Goal: Task Accomplishment & Management: Use online tool/utility

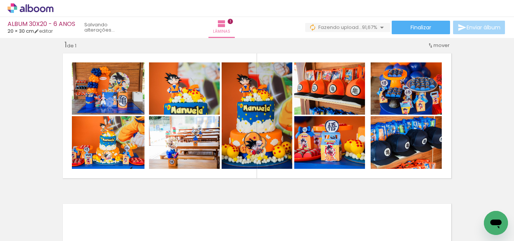
scroll to position [0, 56]
click at [427, 202] on iron-icon at bounding box center [425, 201] width 8 height 8
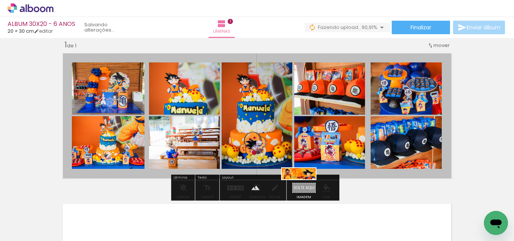
drag, startPoint x: 480, startPoint y: 216, endPoint x: 305, endPoint y: 191, distance: 177.7
click at [305, 191] on quentale-workspace at bounding box center [257, 120] width 514 height 241
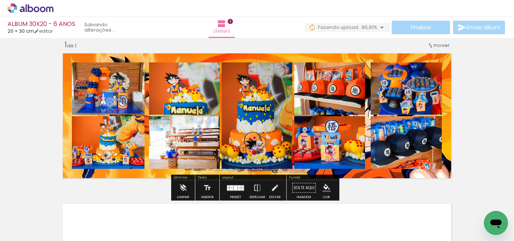
click at [275, 58] on quentale-layouter at bounding box center [256, 116] width 395 height 132
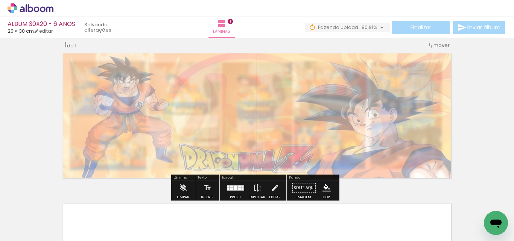
drag, startPoint x: 165, startPoint y: 70, endPoint x: 145, endPoint y: 71, distance: 20.0
type paper-slider "30"
click at [148, 71] on div at bounding box center [150, 69] width 5 height 5
click at [43, 92] on div "Inserir lâmina 1 de 1" at bounding box center [257, 182] width 514 height 302
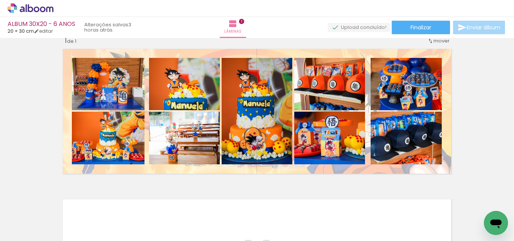
scroll to position [10, 0]
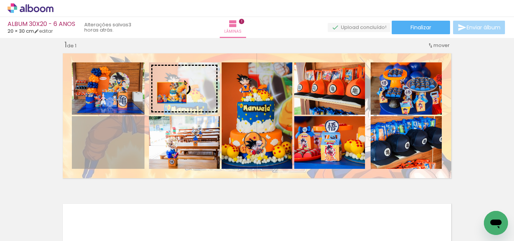
drag, startPoint x: 110, startPoint y: 159, endPoint x: 169, endPoint y: 93, distance: 88.3
click at [0, 0] on slot at bounding box center [0, 0] width 0 height 0
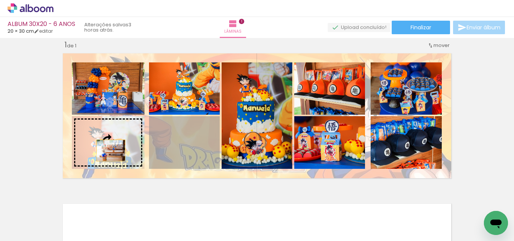
drag, startPoint x: 183, startPoint y: 150, endPoint x: 108, endPoint y: 151, distance: 74.5
click at [0, 0] on slot at bounding box center [0, 0] width 0 height 0
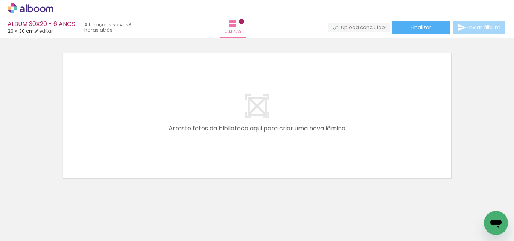
scroll to position [174, 0]
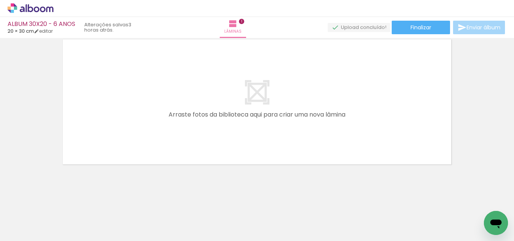
click at [34, 232] on span "Adicionar Fotos" at bounding box center [26, 231] width 23 height 8
click at [0, 0] on input "file" at bounding box center [0, 0] width 0 height 0
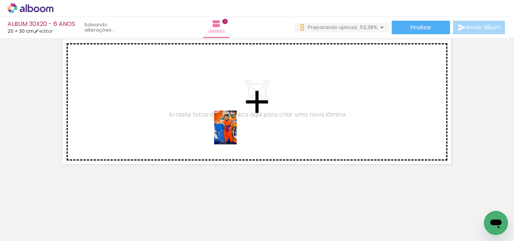
drag, startPoint x: 233, startPoint y: 229, endPoint x: 237, endPoint y: 133, distance: 96.1
click at [237, 133] on quentale-workspace at bounding box center [257, 120] width 514 height 241
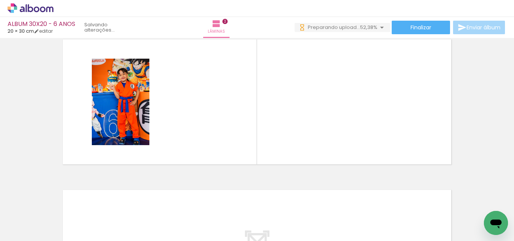
scroll to position [160, 0]
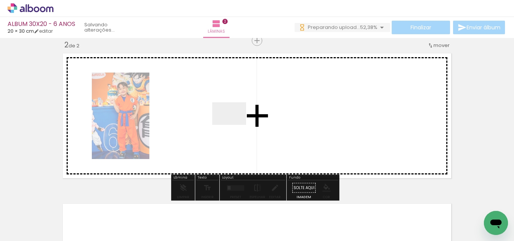
drag, startPoint x: 274, startPoint y: 201, endPoint x: 235, endPoint y: 125, distance: 85.2
click at [235, 125] on quentale-workspace at bounding box center [257, 120] width 514 height 241
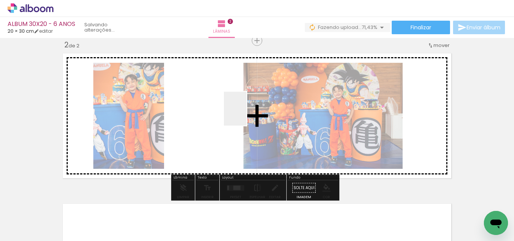
drag, startPoint x: 353, startPoint y: 219, endPoint x: 245, endPoint y: 114, distance: 150.2
click at [245, 114] on quentale-workspace at bounding box center [257, 120] width 514 height 241
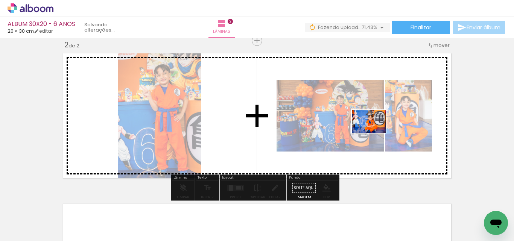
drag, startPoint x: 397, startPoint y: 218, endPoint x: 375, endPoint y: 133, distance: 88.3
click at [375, 133] on quentale-workspace at bounding box center [257, 120] width 514 height 241
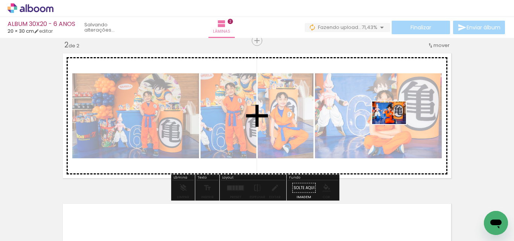
drag, startPoint x: 444, startPoint y: 220, endPoint x: 395, endPoint y: 124, distance: 107.4
click at [395, 124] on quentale-workspace at bounding box center [257, 120] width 514 height 241
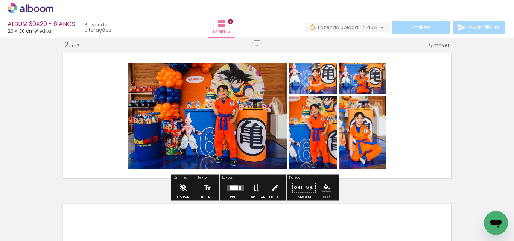
scroll to position [0, 422]
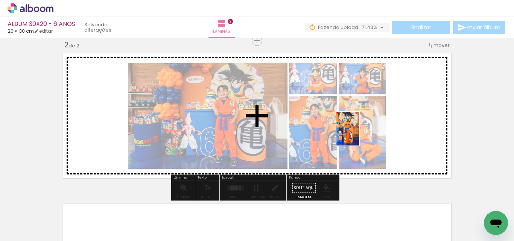
drag, startPoint x: 378, startPoint y: 223, endPoint x: 359, endPoint y: 134, distance: 90.0
click at [359, 134] on quentale-workspace at bounding box center [257, 120] width 514 height 241
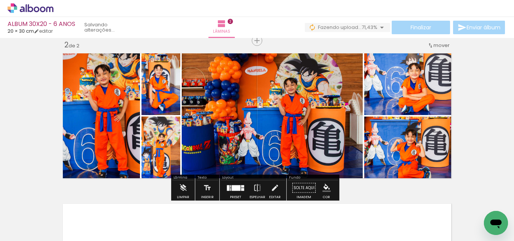
click at [170, 94] on quentale-photo at bounding box center [161, 82] width 39 height 65
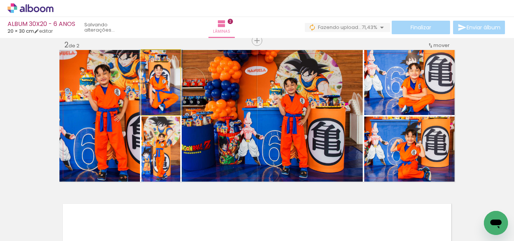
click at [170, 94] on quentale-photo at bounding box center [161, 82] width 39 height 65
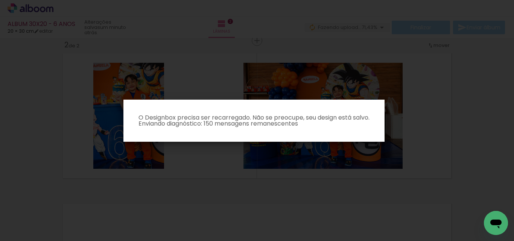
scroll to position [0, 422]
click at [206, 139] on paper-dialog "O Designbox precisa ser recarregado. Não se preocupe, seu design está salvo. En…" at bounding box center [253, 121] width 261 height 42
click at [203, 155] on iron-overlay-backdrop at bounding box center [257, 120] width 514 height 241
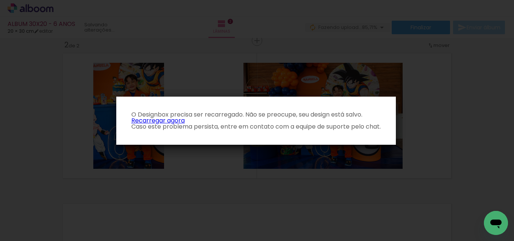
click at [157, 122] on link "Recarregar agora" at bounding box center [157, 120] width 53 height 9
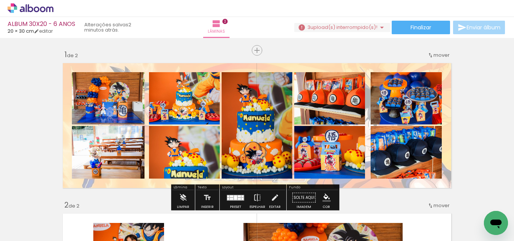
click at [194, 66] on quentale-layouter at bounding box center [256, 126] width 395 height 132
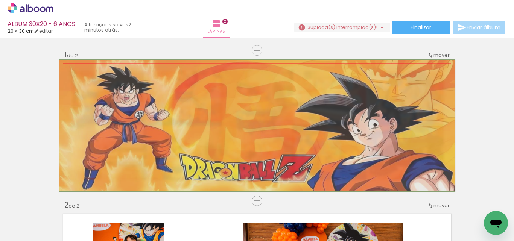
drag, startPoint x: 223, startPoint y: 104, endPoint x: 223, endPoint y: 116, distance: 11.3
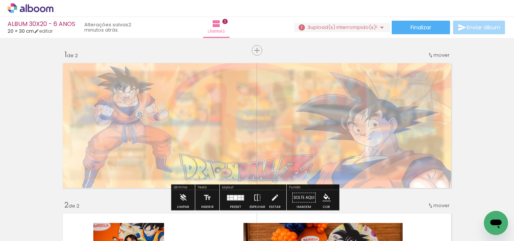
click at [308, 28] on span "3" at bounding box center [309, 27] width 3 height 7
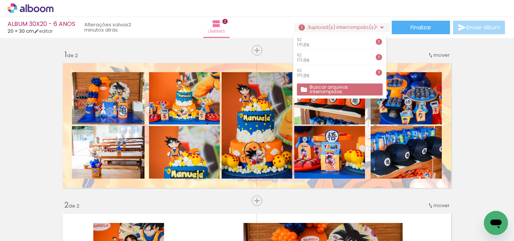
click at [0, 0] on slot "Buscar arquivos interrompidos" at bounding box center [0, 0] width 0 height 0
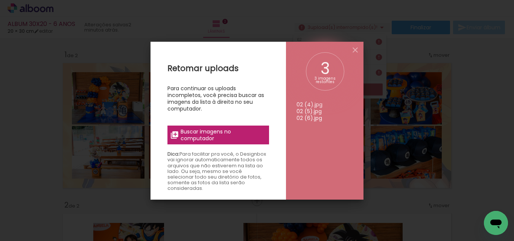
click at [243, 134] on span "Buscar imagens no computador" at bounding box center [223, 135] width 84 height 14
click at [0, 0] on input "file" at bounding box center [0, 0] width 0 height 0
click at [209, 131] on span "Buscar imagens no computador" at bounding box center [223, 135] width 84 height 14
click at [0, 0] on input "file" at bounding box center [0, 0] width 0 height 0
click at [229, 140] on span "Buscar imagens no computador" at bounding box center [223, 135] width 84 height 14
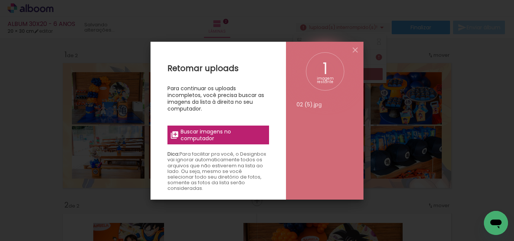
click at [0, 0] on input "file" at bounding box center [0, 0] width 0 height 0
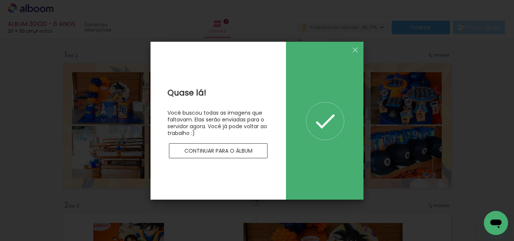
click at [0, 0] on slot "Continuar para o álbum" at bounding box center [0, 0] width 0 height 0
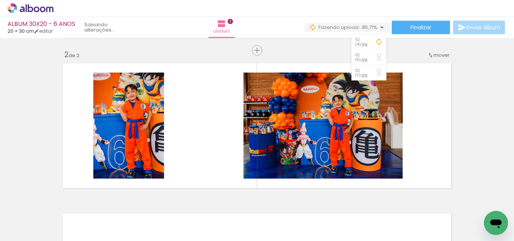
scroll to position [0, 320]
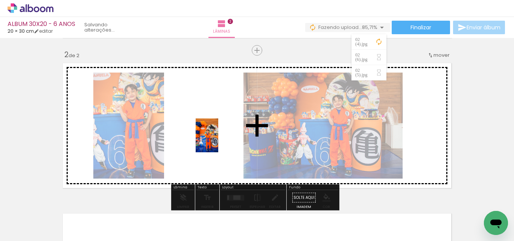
drag, startPoint x: 303, startPoint y: 224, endPoint x: 223, endPoint y: 143, distance: 113.7
click at [218, 141] on quentale-workspace at bounding box center [257, 120] width 514 height 241
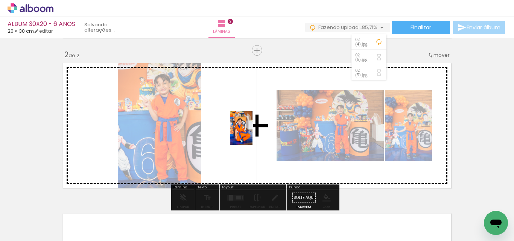
drag, startPoint x: 347, startPoint y: 223, endPoint x: 253, endPoint y: 134, distance: 130.2
click at [253, 134] on quentale-workspace at bounding box center [257, 120] width 514 height 241
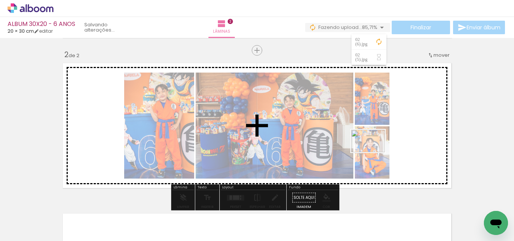
drag, startPoint x: 384, startPoint y: 219, endPoint x: 378, endPoint y: 147, distance: 72.1
click at [378, 147] on quentale-workspace at bounding box center [257, 120] width 514 height 241
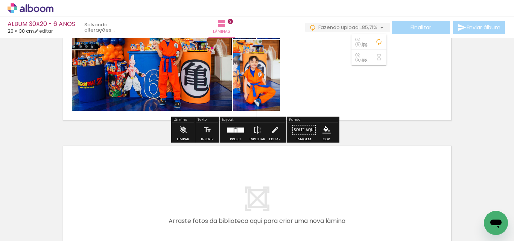
scroll to position [226, 0]
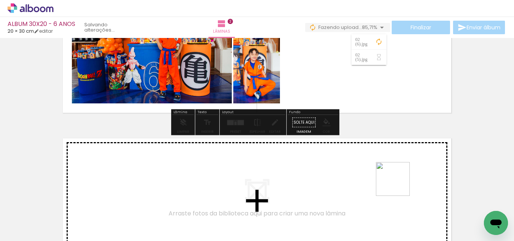
drag, startPoint x: 427, startPoint y: 223, endPoint x: 388, endPoint y: 175, distance: 62.4
click at [388, 175] on quentale-workspace at bounding box center [257, 120] width 514 height 241
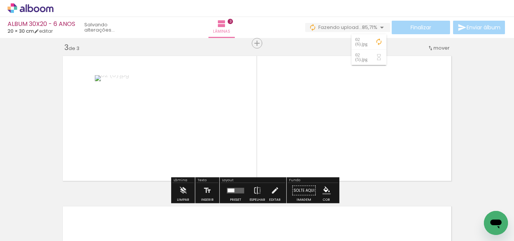
scroll to position [311, 0]
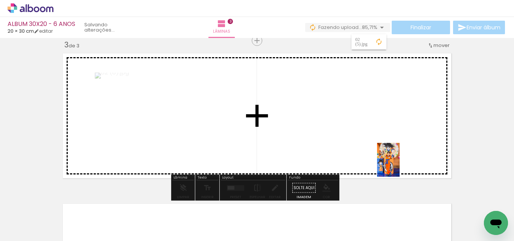
drag, startPoint x: 474, startPoint y: 221, endPoint x: 388, endPoint y: 188, distance: 92.5
click at [383, 152] on quentale-workspace at bounding box center [257, 120] width 514 height 241
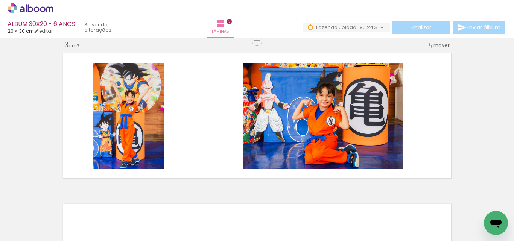
click at [473, 163] on div "Inserir lâmina 1 de 3 Inserir lâmina 2 de 3 Inserir lâmina 3 de 3" at bounding box center [257, 31] width 514 height 603
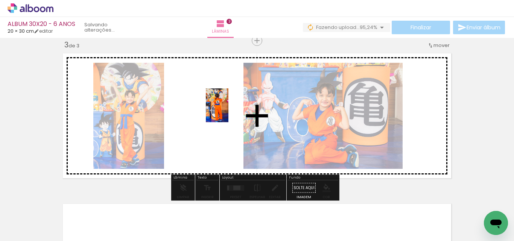
drag, startPoint x: 398, startPoint y: 210, endPoint x: 227, endPoint y: 110, distance: 198.6
click at [227, 110] on quentale-workspace at bounding box center [257, 120] width 514 height 241
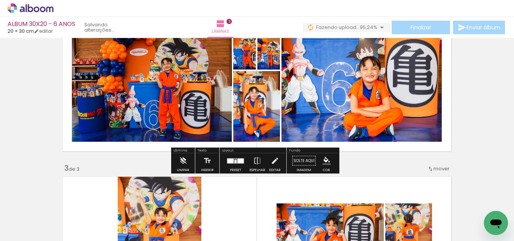
scroll to position [198, 0]
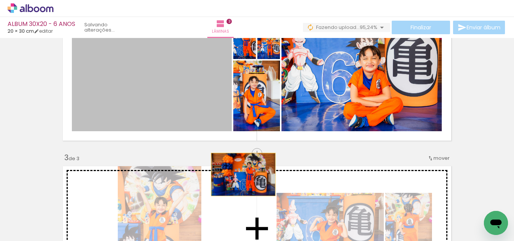
drag, startPoint x: 182, startPoint y: 95, endPoint x: 241, endPoint y: 175, distance: 98.8
click at [241, 175] on div "Inserir lâmina 1 de 3 Inserir lâmina 2 de 3 Inserir lâmina 3 de 3" at bounding box center [257, 144] width 514 height 603
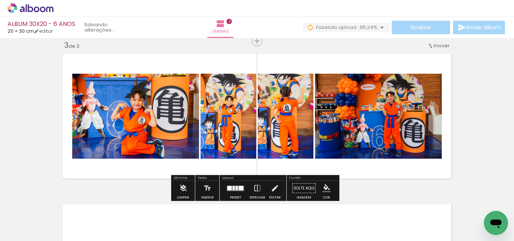
scroll to position [311, 0]
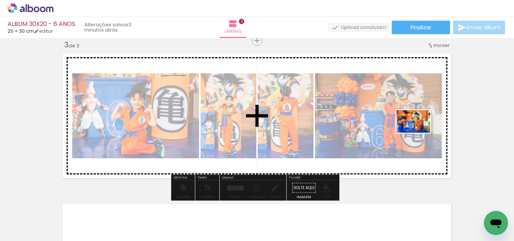
drag, startPoint x: 451, startPoint y: 221, endPoint x: 419, endPoint y: 133, distance: 93.6
click at [419, 133] on quentale-workspace at bounding box center [257, 120] width 514 height 241
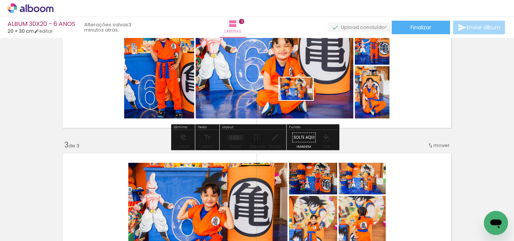
scroll to position [198, 0]
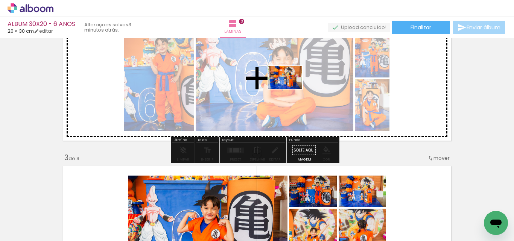
drag, startPoint x: 476, startPoint y: 223, endPoint x: 291, endPoint y: 89, distance: 228.9
click at [291, 89] on quentale-workspace at bounding box center [257, 120] width 514 height 241
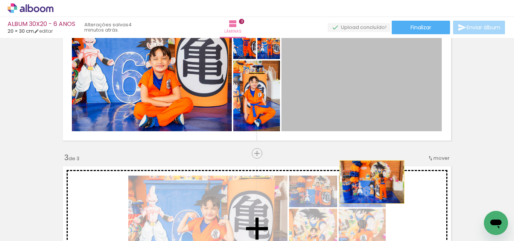
drag, startPoint x: 336, startPoint y: 85, endPoint x: 369, endPoint y: 182, distance: 102.3
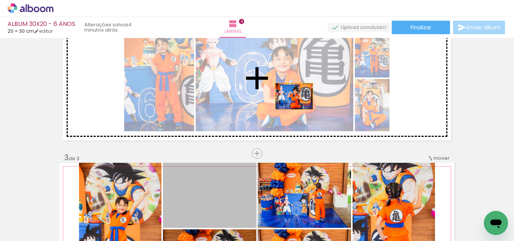
drag, startPoint x: 233, startPoint y: 189, endPoint x: 297, endPoint y: 87, distance: 120.6
click at [297, 87] on div "Inserir lâmina 1 de 3 Inserir lâmina 2 de 3 Inserir lâmina 3 de 3" at bounding box center [257, 144] width 514 height 603
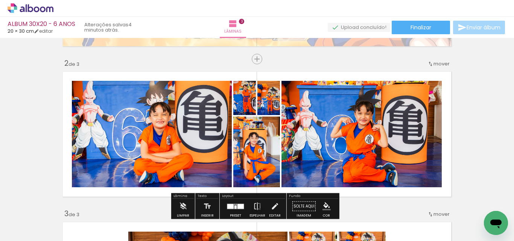
scroll to position [160, 0]
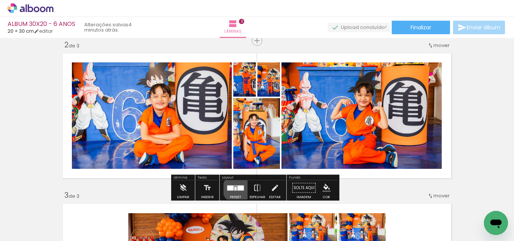
click at [235, 189] on quentale-layouter at bounding box center [235, 188] width 17 height 6
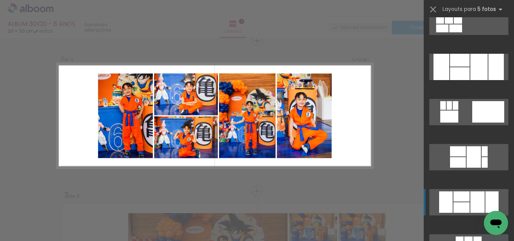
scroll to position [1506, 0]
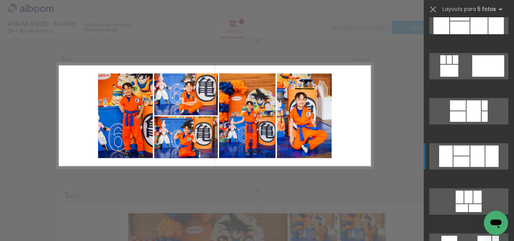
click at [480, 153] on div at bounding box center [478, 156] width 14 height 21
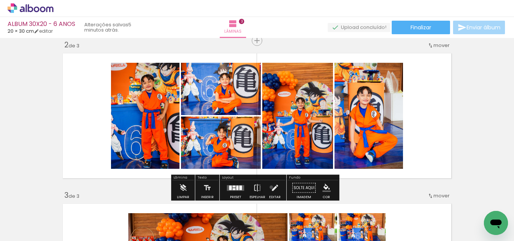
click at [271, 187] on iron-icon at bounding box center [275, 188] width 8 height 15
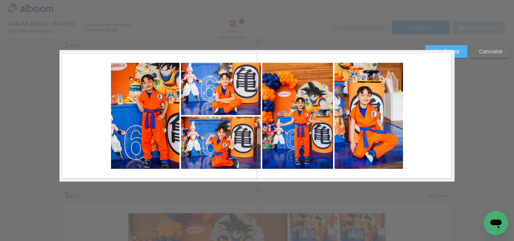
click at [148, 94] on quentale-photo at bounding box center [145, 116] width 69 height 106
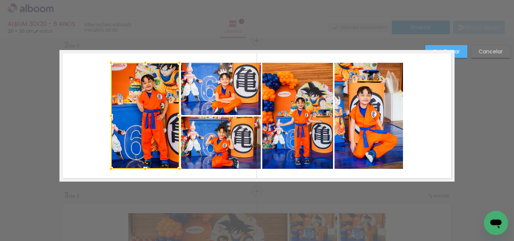
click at [213, 98] on quentale-photo at bounding box center [221, 89] width 80 height 52
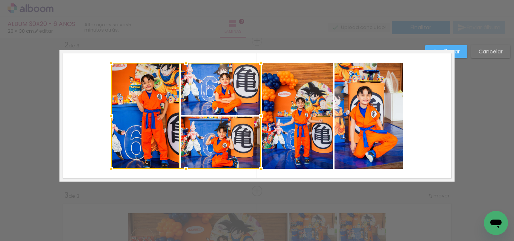
click at [215, 134] on div at bounding box center [186, 116] width 150 height 106
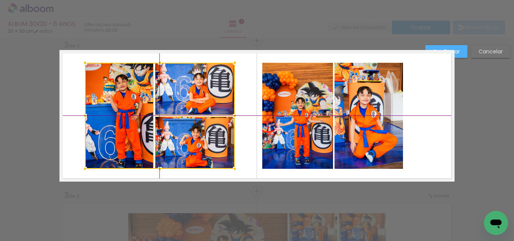
drag, startPoint x: 217, startPoint y: 135, endPoint x: 199, endPoint y: 138, distance: 18.7
click at [199, 138] on div at bounding box center [160, 116] width 150 height 106
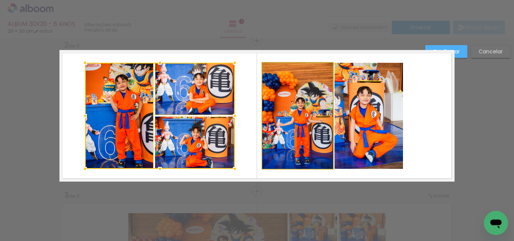
click at [294, 103] on quentale-photo at bounding box center [297, 116] width 71 height 106
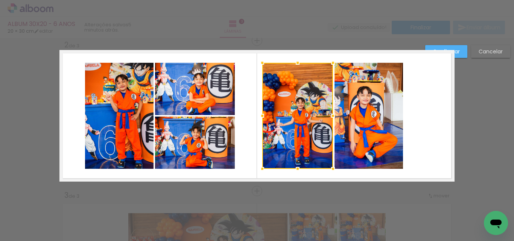
click at [360, 109] on quentale-photo at bounding box center [369, 116] width 69 height 106
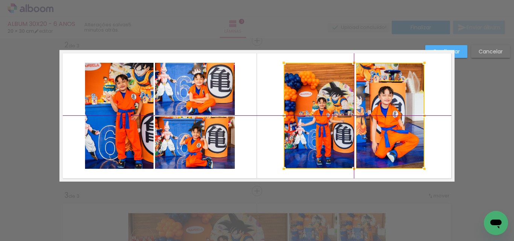
drag, startPoint x: 359, startPoint y: 114, endPoint x: 373, endPoint y: 118, distance: 14.0
click at [373, 118] on div at bounding box center [354, 116] width 141 height 106
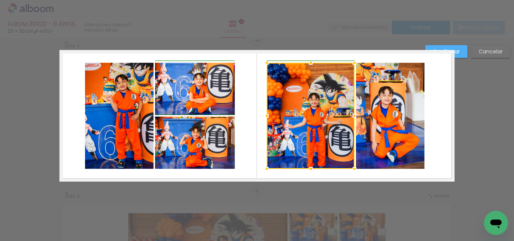
drag, startPoint x: 280, startPoint y: 116, endPoint x: 271, endPoint y: 117, distance: 8.8
click at [271, 117] on div at bounding box center [266, 115] width 15 height 15
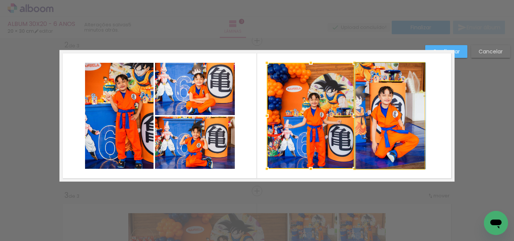
drag, startPoint x: 396, startPoint y: 117, endPoint x: 401, endPoint y: 117, distance: 5.6
click at [397, 117] on quentale-photo at bounding box center [390, 116] width 69 height 106
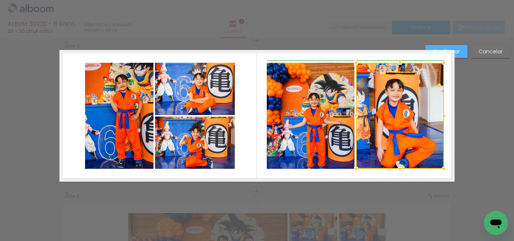
drag, startPoint x: 423, startPoint y: 117, endPoint x: 440, endPoint y: 117, distance: 16.9
click at [440, 117] on div at bounding box center [444, 115] width 15 height 15
click at [408, 122] on div at bounding box center [400, 116] width 88 height 106
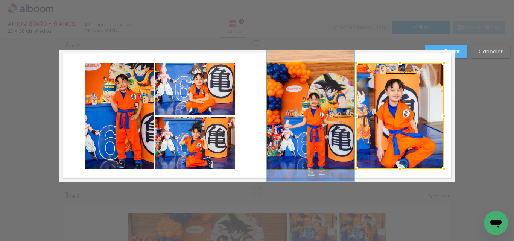
click at [330, 118] on quentale-photo at bounding box center [311, 116] width 88 height 106
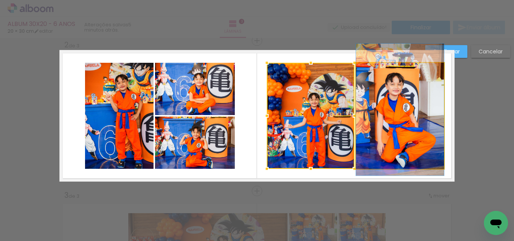
drag, startPoint x: 371, startPoint y: 116, endPoint x: 371, endPoint y: 110, distance: 6.0
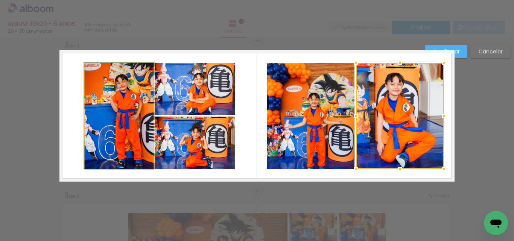
click at [120, 119] on quentale-photo at bounding box center [119, 116] width 69 height 106
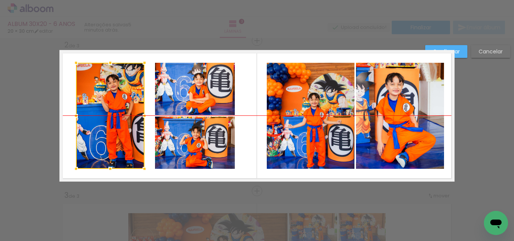
drag, startPoint x: 121, startPoint y: 125, endPoint x: 112, endPoint y: 125, distance: 9.1
click at [112, 125] on div at bounding box center [110, 116] width 69 height 106
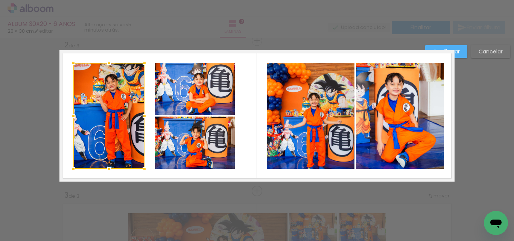
click at [72, 119] on div at bounding box center [73, 115] width 15 height 15
click at [181, 101] on quentale-photo at bounding box center [195, 89] width 80 height 52
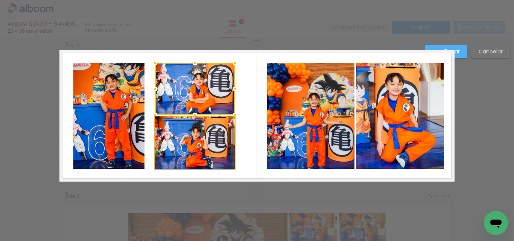
click at [178, 140] on quentale-photo at bounding box center [195, 143] width 80 height 52
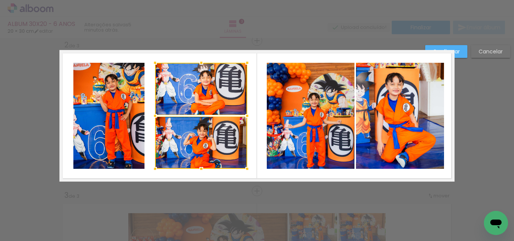
drag, startPoint x: 234, startPoint y: 118, endPoint x: 247, endPoint y: 121, distance: 12.8
click at [247, 121] on div at bounding box center [247, 115] width 15 height 15
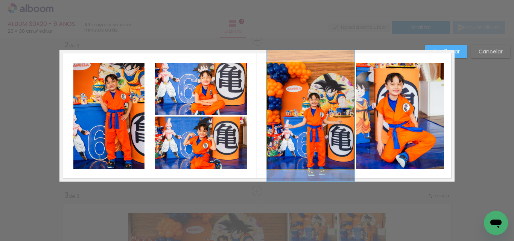
click at [292, 127] on quentale-photo at bounding box center [311, 116] width 88 height 106
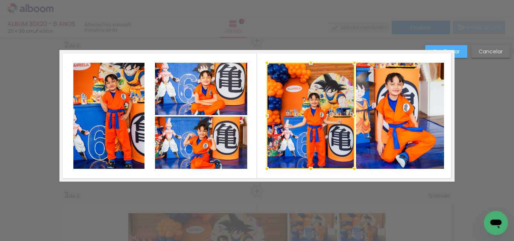
click at [292, 127] on div at bounding box center [311, 116] width 88 height 106
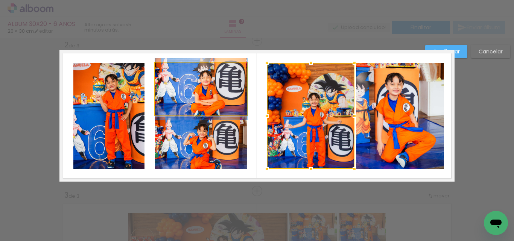
click at [173, 102] on quentale-photo at bounding box center [201, 89] width 92 height 52
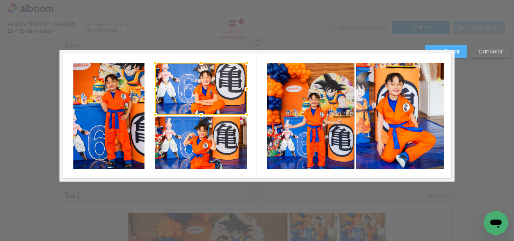
click at [170, 142] on quentale-photo at bounding box center [201, 143] width 92 height 52
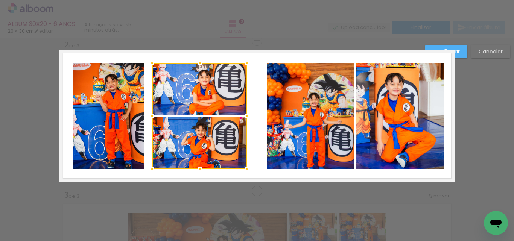
click at [151, 119] on div at bounding box center [152, 115] width 15 height 15
click at [174, 97] on div at bounding box center [199, 89] width 95 height 52
click at [177, 134] on quentale-photo at bounding box center [199, 143] width 95 height 52
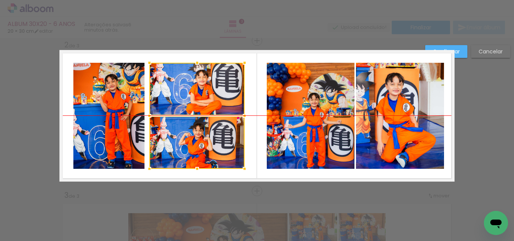
click at [175, 135] on div at bounding box center [196, 116] width 95 height 106
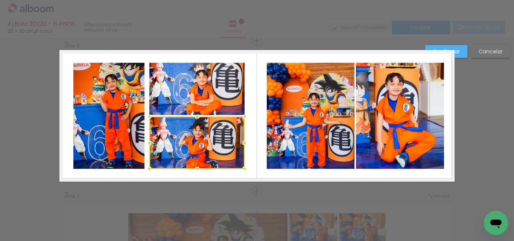
drag, startPoint x: 282, startPoint y: 132, endPoint x: 306, endPoint y: 133, distance: 24.5
click at [283, 132] on quentale-photo at bounding box center [311, 116] width 88 height 106
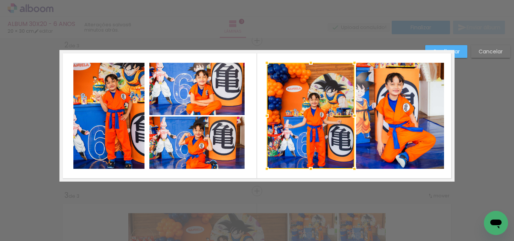
click at [459, 56] on paper-button "Confirmar" at bounding box center [446, 51] width 42 height 13
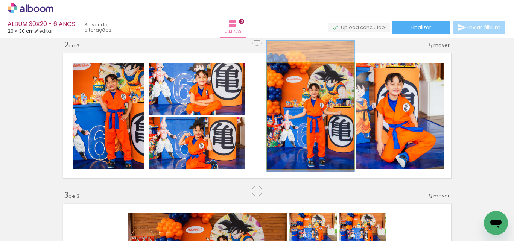
drag, startPoint x: 312, startPoint y: 116, endPoint x: 314, endPoint y: 107, distance: 9.8
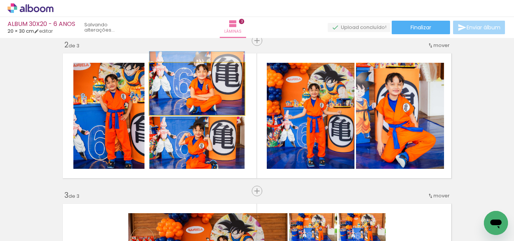
drag, startPoint x: 177, startPoint y: 93, endPoint x: 179, endPoint y: 87, distance: 6.0
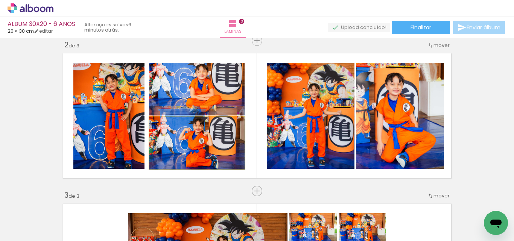
drag, startPoint x: 190, startPoint y: 146, endPoint x: 191, endPoint y: 142, distance: 5.0
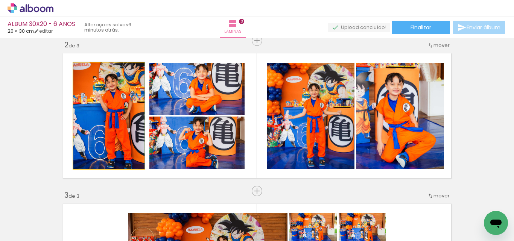
drag, startPoint x: 117, startPoint y: 113, endPoint x: 117, endPoint y: 107, distance: 6.4
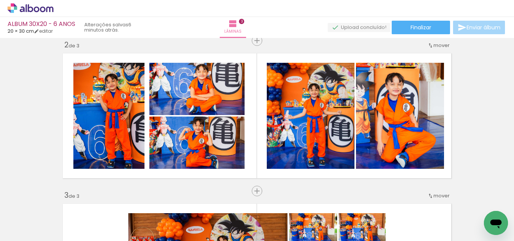
scroll to position [0, 342]
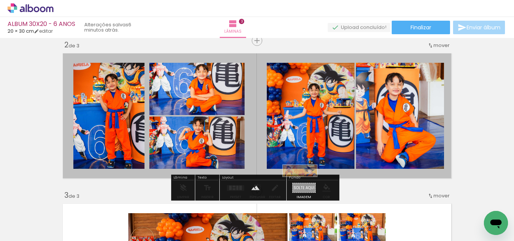
drag, startPoint x: 163, startPoint y: 219, endPoint x: 306, endPoint y: 188, distance: 146.4
click at [306, 188] on quentale-workspace at bounding box center [257, 120] width 514 height 241
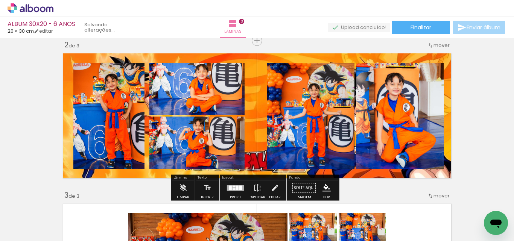
click at [248, 153] on quentale-layouter at bounding box center [256, 116] width 395 height 132
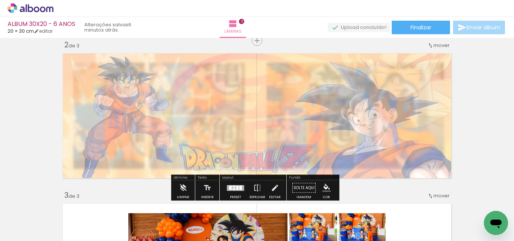
drag, startPoint x: 165, startPoint y: 70, endPoint x: 144, endPoint y: 73, distance: 20.9
type paper-slider "30"
click at [144, 73] on div at bounding box center [150, 69] width 12 height 12
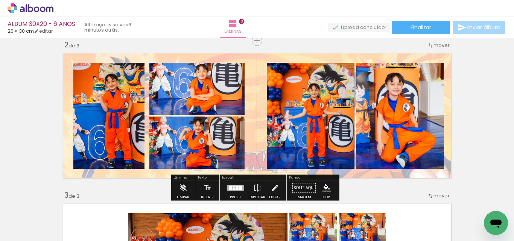
click at [0, 104] on div "Inserir lâmina 1 de 3 Inserir lâmina 2 de 3 Inserir lâmina 3 de 3" at bounding box center [257, 181] width 514 height 603
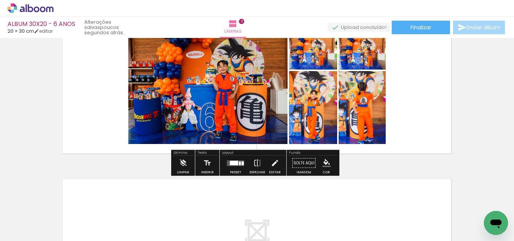
scroll to position [349, 0]
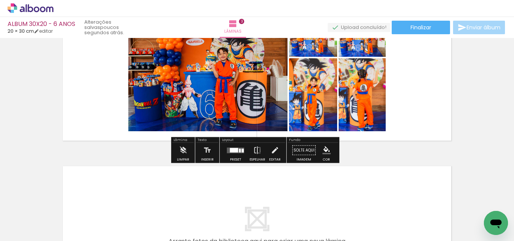
click at [235, 151] on div at bounding box center [234, 150] width 8 height 5
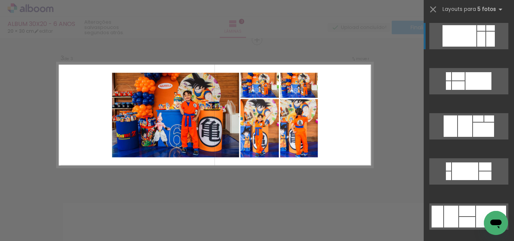
scroll to position [311, 0]
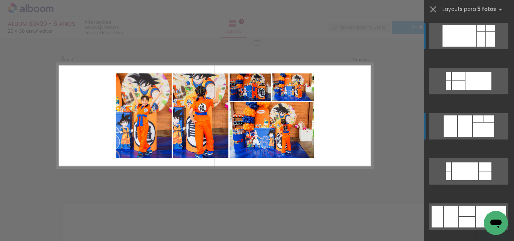
click at [474, 130] on div at bounding box center [483, 130] width 21 height 14
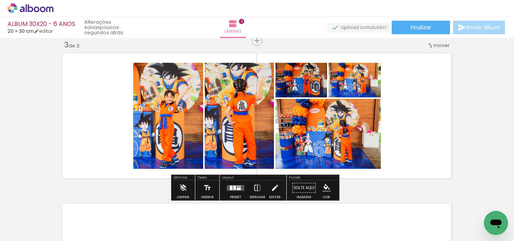
click at [236, 187] on quentale-layouter at bounding box center [235, 188] width 17 height 6
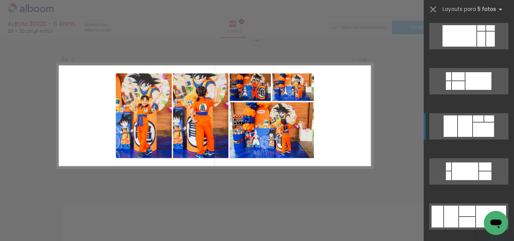
scroll to position [90, 0]
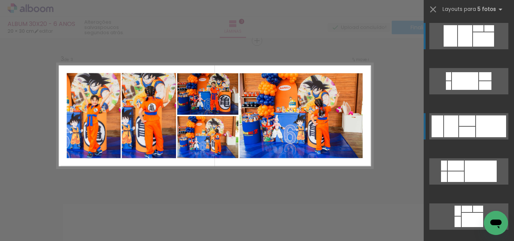
click at [477, 130] on div at bounding box center [491, 127] width 30 height 22
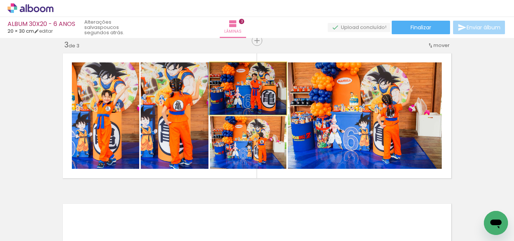
drag, startPoint x: 273, startPoint y: 95, endPoint x: 268, endPoint y: 96, distance: 5.8
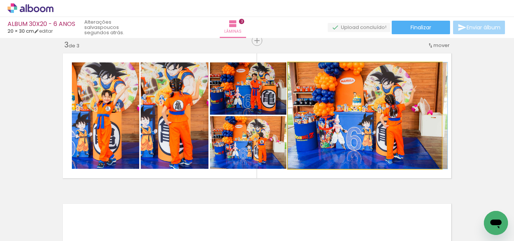
drag, startPoint x: 342, startPoint y: 116, endPoint x: 349, endPoint y: 117, distance: 7.2
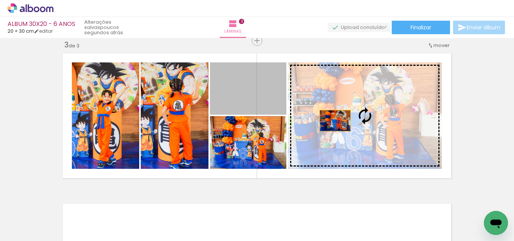
drag, startPoint x: 268, startPoint y: 98, endPoint x: 335, endPoint y: 122, distance: 71.1
click at [0, 0] on slot at bounding box center [0, 0] width 0 height 0
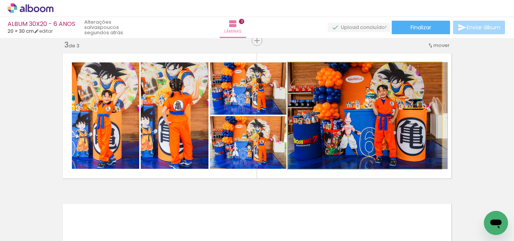
drag, startPoint x: 339, startPoint y: 148, endPoint x: 345, endPoint y: 152, distance: 7.0
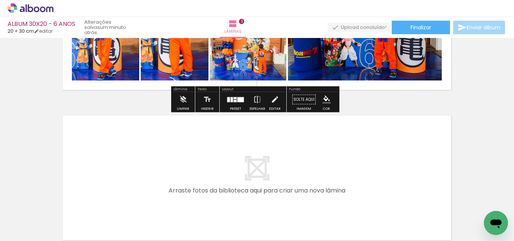
scroll to position [424, 0]
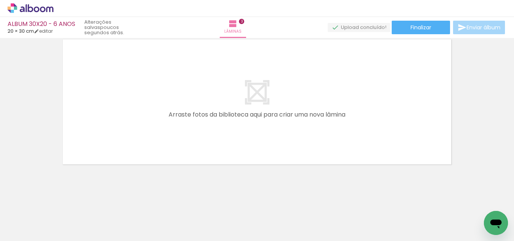
scroll to position [0, 435]
click at [24, 229] on span "Adicionar Fotos" at bounding box center [26, 231] width 23 height 8
click at [0, 0] on input "file" at bounding box center [0, 0] width 0 height 0
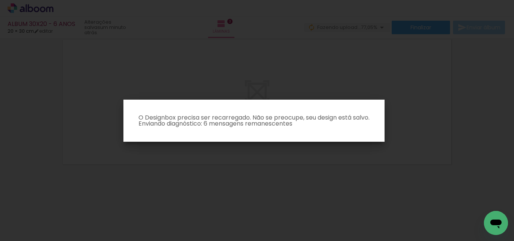
click at [196, 90] on iron-overlay-backdrop at bounding box center [257, 120] width 514 height 241
click at [209, 151] on iron-overlay-backdrop at bounding box center [257, 120] width 514 height 241
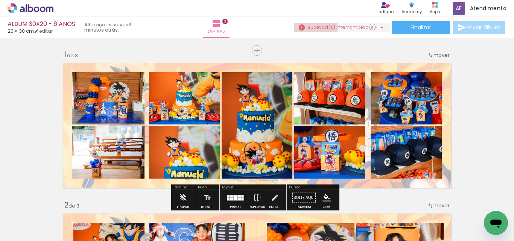
click at [311, 27] on span "upload(s) interrompido(s)!" at bounding box center [344, 27] width 67 height 7
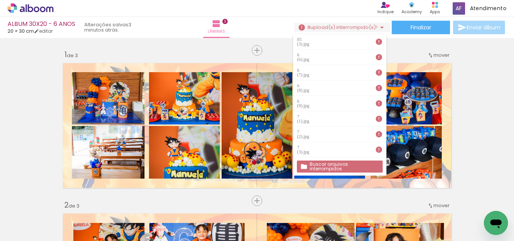
click at [0, 0] on slot "Buscar arquivos interrompidos" at bounding box center [0, 0] width 0 height 0
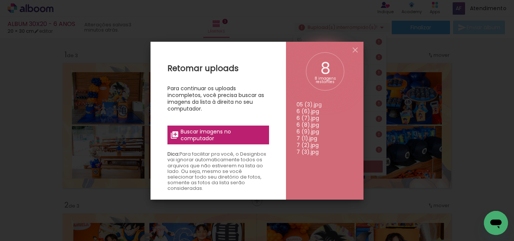
click at [232, 136] on span "Buscar imagens no computador" at bounding box center [223, 135] width 84 height 14
click at [0, 0] on input "file" at bounding box center [0, 0] width 0 height 0
click at [210, 139] on span "Buscar imagens no computador" at bounding box center [223, 135] width 84 height 14
click at [0, 0] on input "file" at bounding box center [0, 0] width 0 height 0
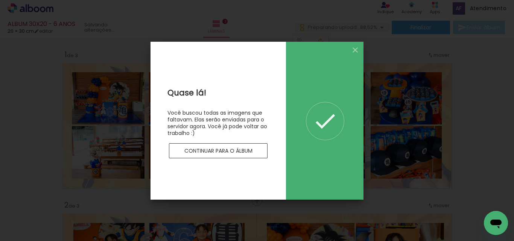
click at [0, 0] on slot "Continuar para o álbum" at bounding box center [0, 0] width 0 height 0
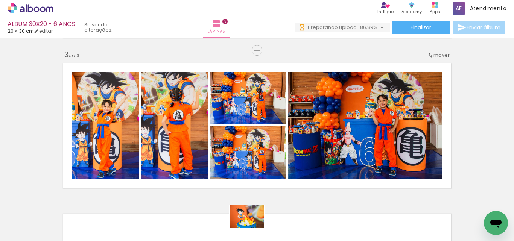
drag, startPoint x: 251, startPoint y: 224, endPoint x: 252, endPoint y: 229, distance: 4.4
click at [252, 229] on div at bounding box center [244, 216] width 37 height 25
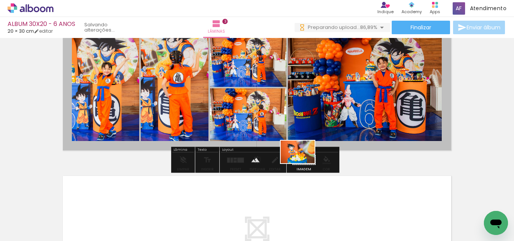
drag, startPoint x: 259, startPoint y: 211, endPoint x: 303, endPoint y: 163, distance: 65.5
click at [303, 163] on quentale-workspace at bounding box center [257, 120] width 514 height 241
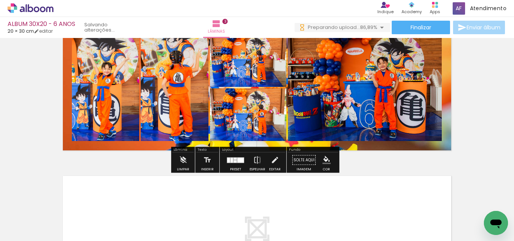
click at [352, 147] on quentale-layouter at bounding box center [256, 88] width 395 height 132
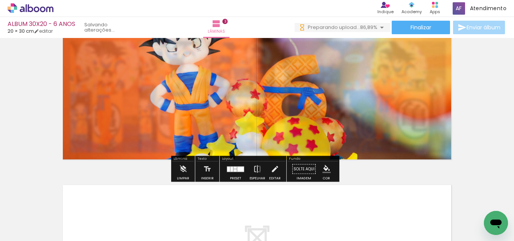
scroll to position [339, 0]
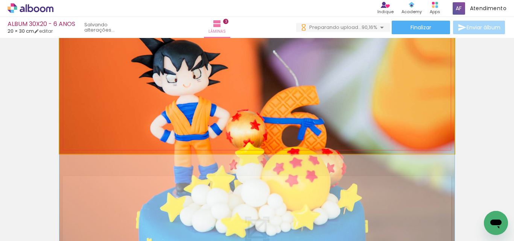
drag, startPoint x: 311, startPoint y: 110, endPoint x: 313, endPoint y: 150, distance: 40.0
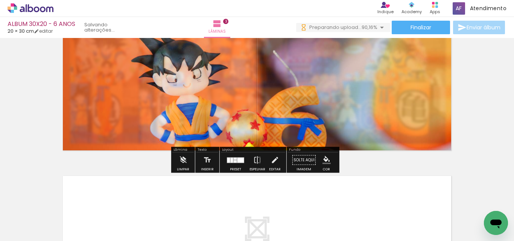
scroll to position [301, 0]
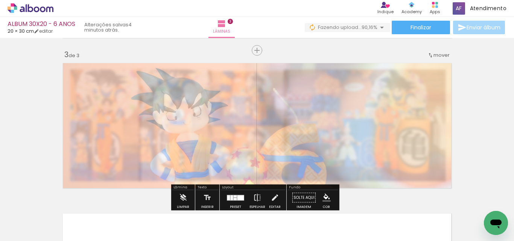
drag, startPoint x: 168, startPoint y: 80, endPoint x: 148, endPoint y: 84, distance: 20.4
type paper-slider "30"
click at [148, 84] on div at bounding box center [150, 79] width 12 height 12
click at [19, 117] on div "Inserir lâmina 1 de 3 Inserir lâmina 2 de 3 Inserir lâmina 3 de 3" at bounding box center [257, 40] width 514 height 603
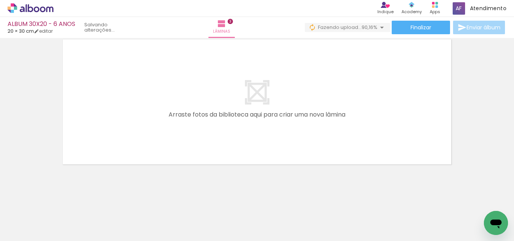
scroll to position [0, 806]
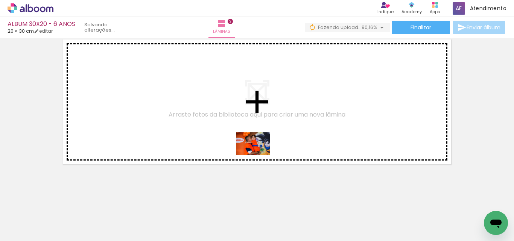
drag, startPoint x: 280, startPoint y: 223, endPoint x: 259, endPoint y: 155, distance: 70.7
click at [259, 155] on quentale-workspace at bounding box center [257, 120] width 514 height 241
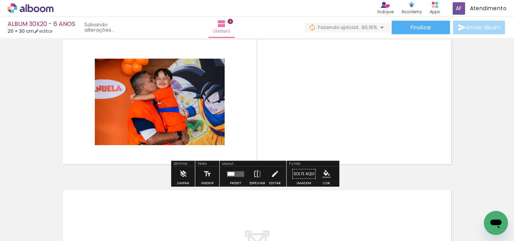
scroll to position [462, 0]
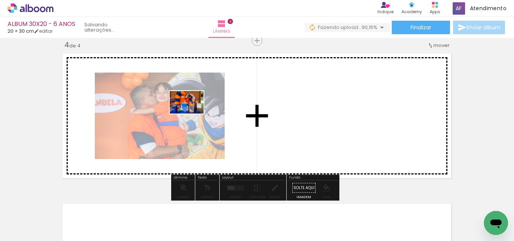
drag, startPoint x: 205, startPoint y: 223, endPoint x: 192, endPoint y: 114, distance: 109.6
click at [192, 114] on quentale-workspace at bounding box center [257, 120] width 514 height 241
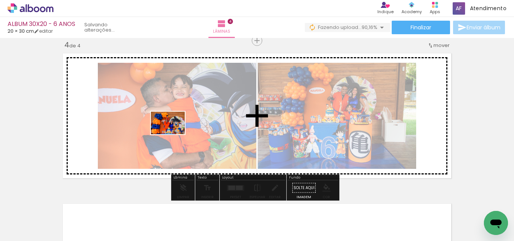
drag, startPoint x: 159, startPoint y: 226, endPoint x: 174, endPoint y: 134, distance: 92.3
click at [174, 134] on quentale-workspace at bounding box center [257, 120] width 514 height 241
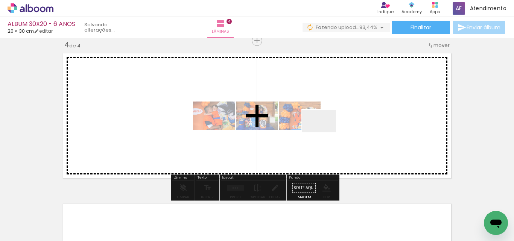
drag, startPoint x: 320, startPoint y: 223, endPoint x: 325, endPoint y: 133, distance: 90.5
click at [325, 133] on quentale-workspace at bounding box center [257, 120] width 514 height 241
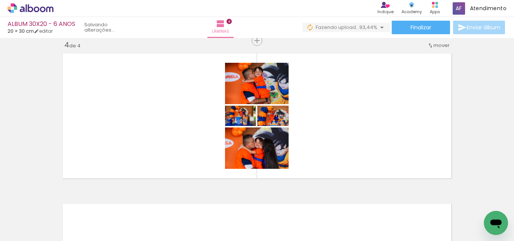
scroll to position [0, 1026]
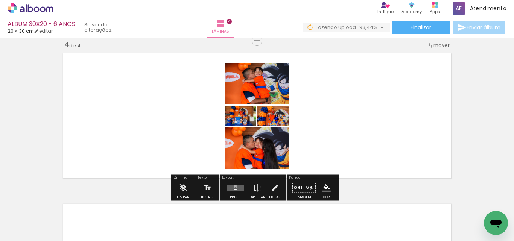
click at [373, 27] on span "93,44%" at bounding box center [369, 27] width 18 height 7
click at [233, 192] on div at bounding box center [236, 188] width 20 height 15
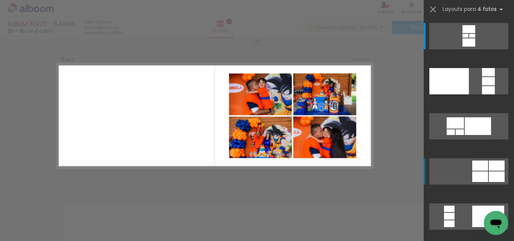
click at [468, 177] on quentale-layouter at bounding box center [469, 171] width 79 height 26
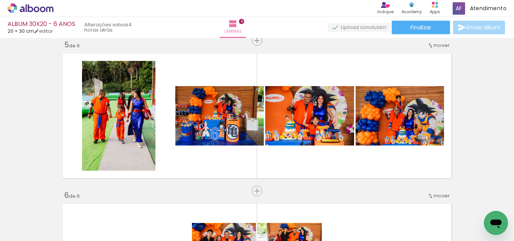
scroll to position [0, 983]
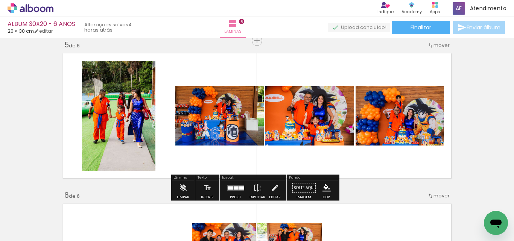
scroll to position [0, 983]
